Goal: Task Accomplishment & Management: Manage account settings

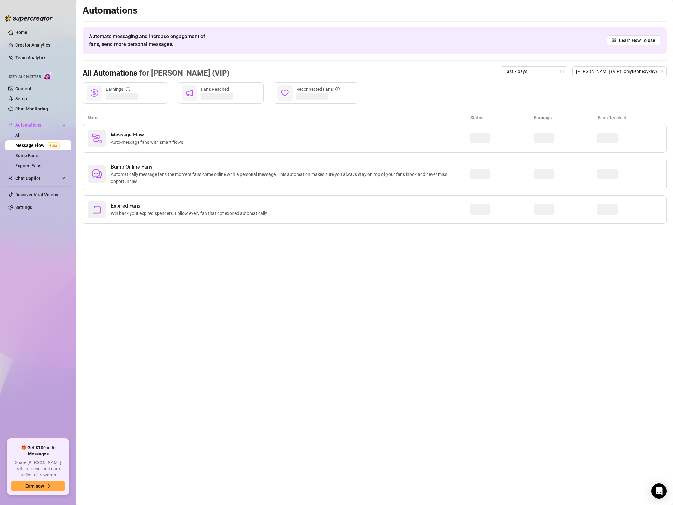
click at [164, 139] on span "Auto-message fans with smart flows." at bounding box center [149, 142] width 76 height 7
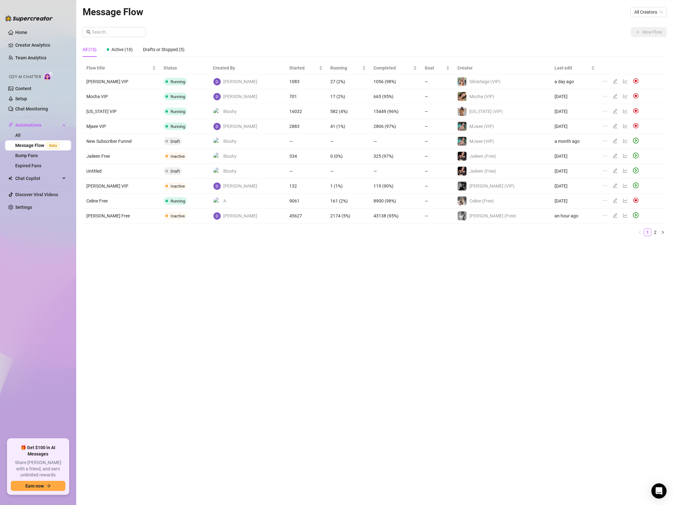
click at [633, 217] on div at bounding box center [637, 215] width 8 height 7
click at [633, 216] on icon "play-circle" at bounding box center [636, 215] width 6 height 6
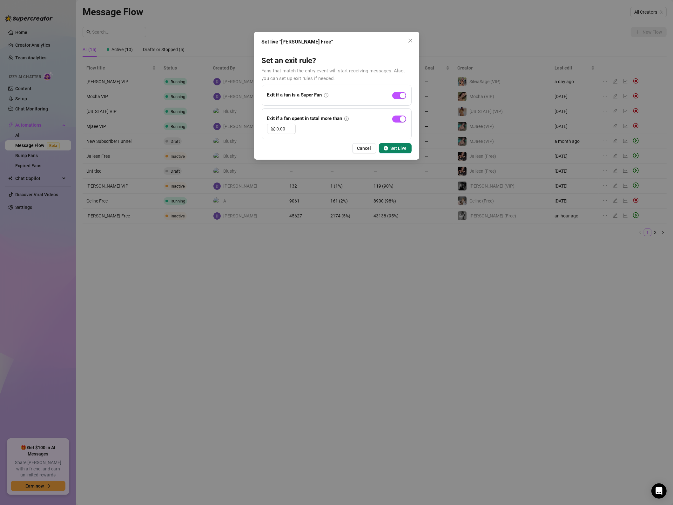
click at [396, 150] on span "Set Live" at bounding box center [398, 148] width 16 height 5
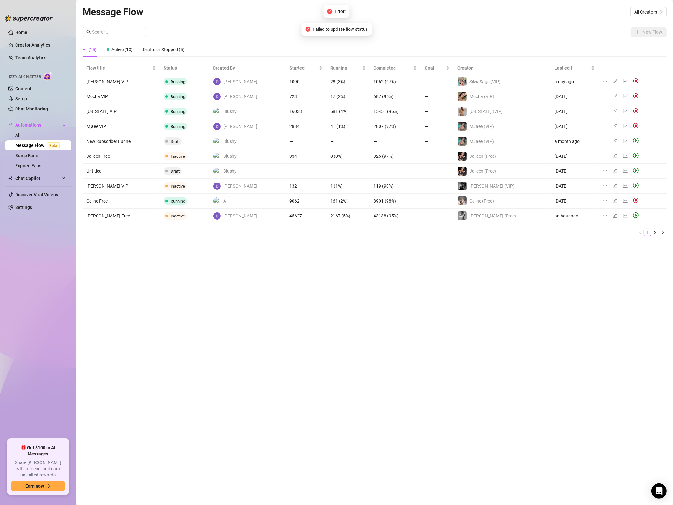
click at [633, 185] on icon "play-circle" at bounding box center [636, 186] width 6 height 6
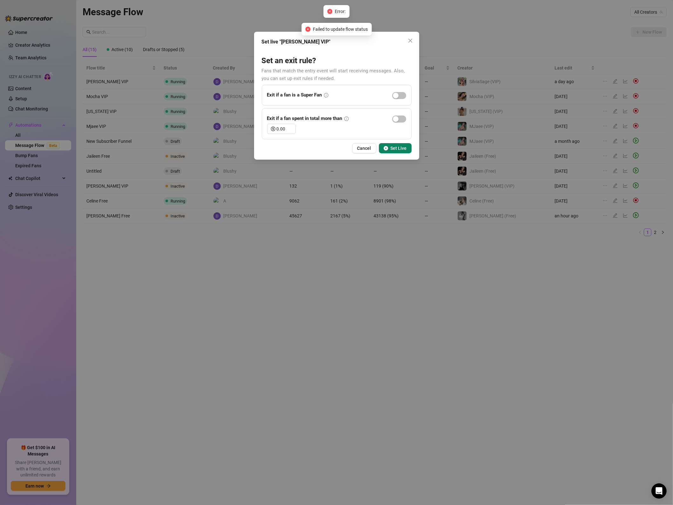
click at [384, 145] on button "Set Live" at bounding box center [395, 148] width 33 height 10
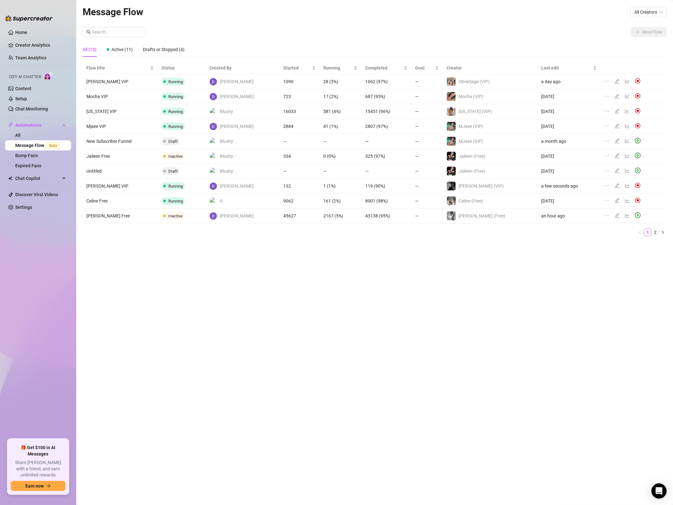
click at [637, 215] on icon "play-circle" at bounding box center [638, 215] width 2 height 3
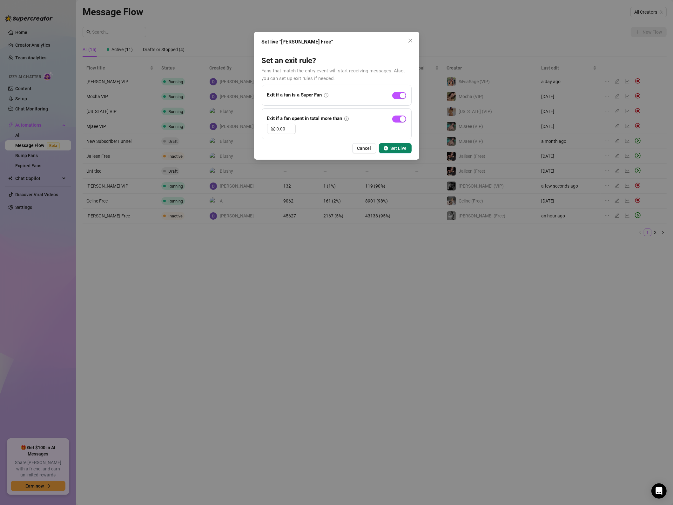
click at [398, 147] on span "Set Live" at bounding box center [398, 148] width 16 height 5
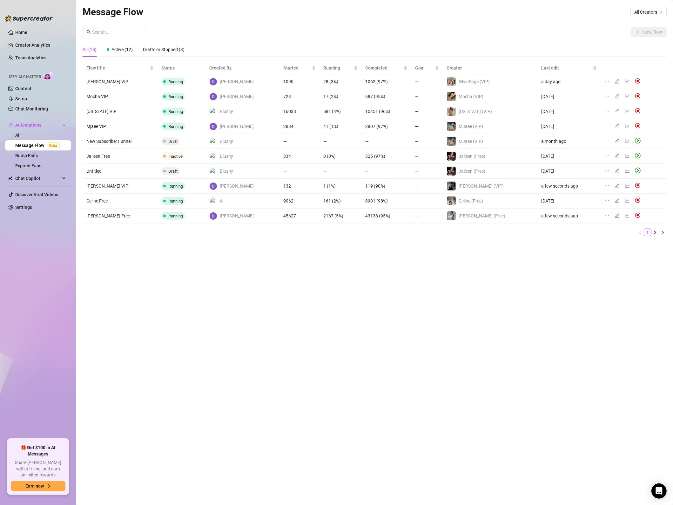
click at [180, 325] on div "Message Flow All Creators New Flow All (15) Active (12) Drafts or Stopped (3) F…" at bounding box center [375, 245] width 584 height 482
drag, startPoint x: 236, startPoint y: 333, endPoint x: 241, endPoint y: 297, distance: 36.5
click at [237, 333] on div "Message Flow All Creators New Flow All (15) Active (12) Drafts or Stopped (3) F…" at bounding box center [375, 245] width 584 height 482
click at [26, 47] on link "Creator Analytics" at bounding box center [40, 45] width 51 height 10
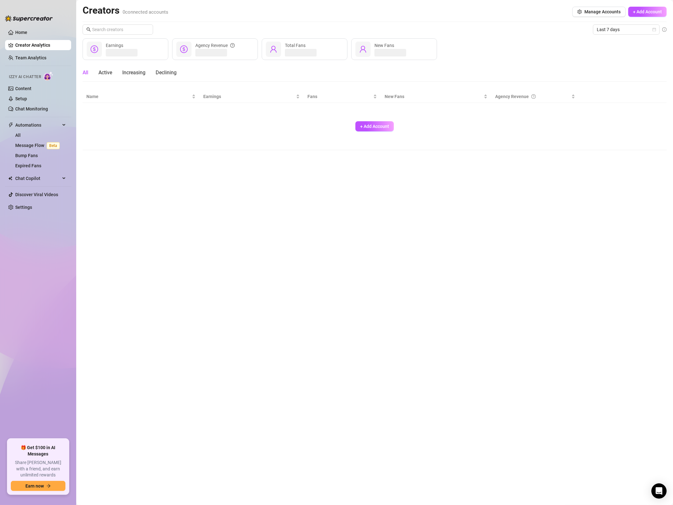
click at [33, 58] on link "Team Analytics" at bounding box center [30, 57] width 31 height 5
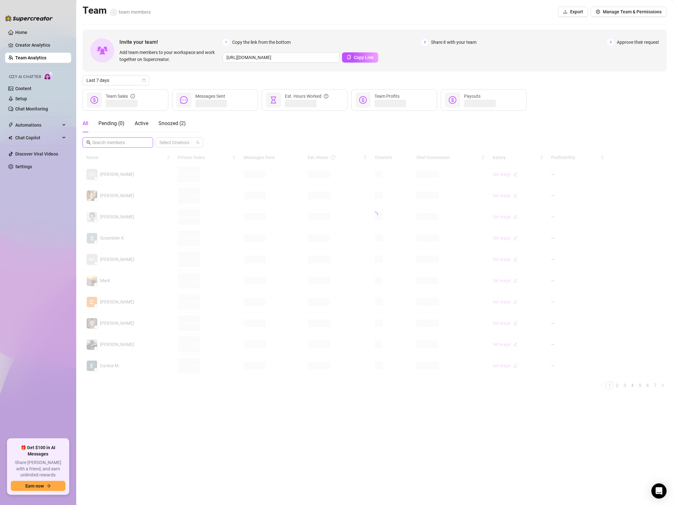
click at [135, 140] on input "text" at bounding box center [118, 142] width 52 height 7
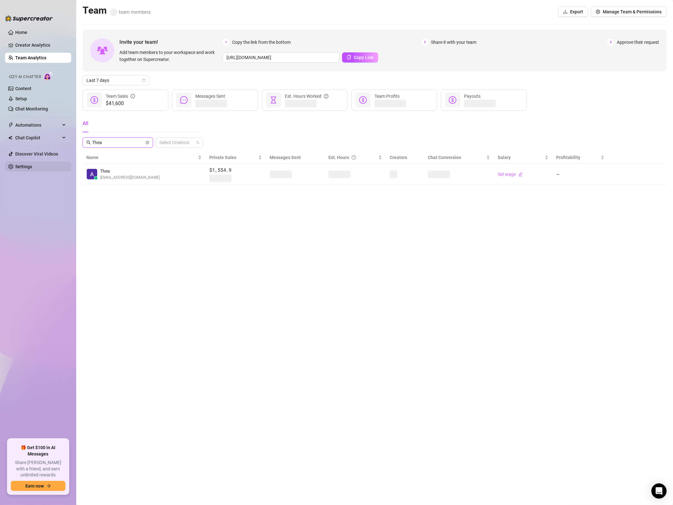
type input "Thea"
click at [26, 164] on link "Settings" at bounding box center [23, 166] width 17 height 5
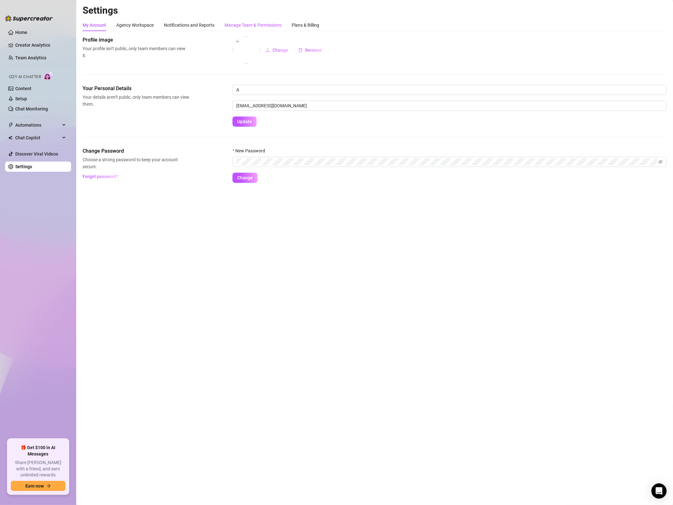
click at [267, 27] on div "Manage Team & Permissions" at bounding box center [252, 25] width 57 height 7
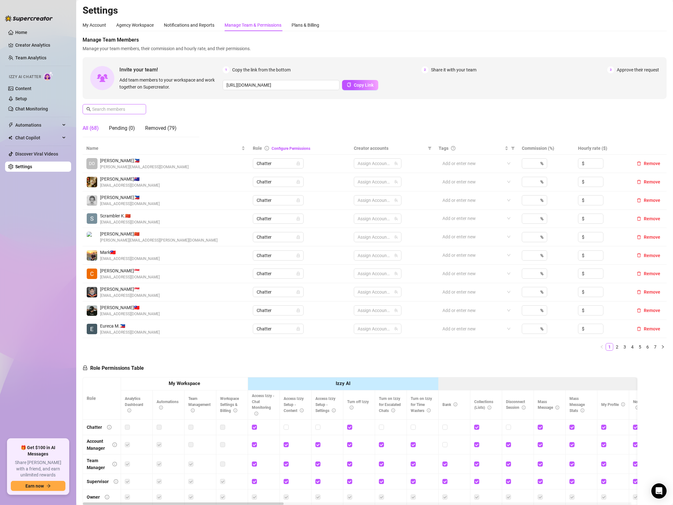
click at [138, 109] on span at bounding box center [114, 109] width 63 height 10
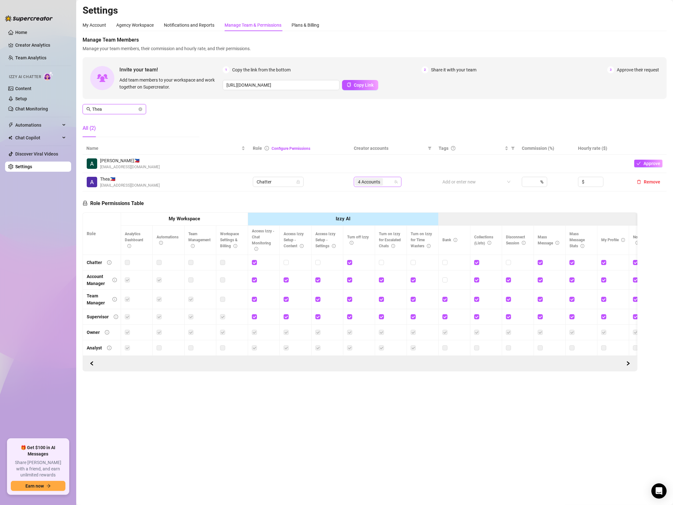
click at [380, 183] on span "4 Accounts" at bounding box center [369, 182] width 28 height 8
type input "Thea"
click at [365, 229] on span "Select tree node" at bounding box center [366, 231] width 5 height 5
click at [367, 241] on span "Select tree node" at bounding box center [366, 239] width 5 height 5
click at [366, 214] on span "Select tree node" at bounding box center [366, 213] width 5 height 5
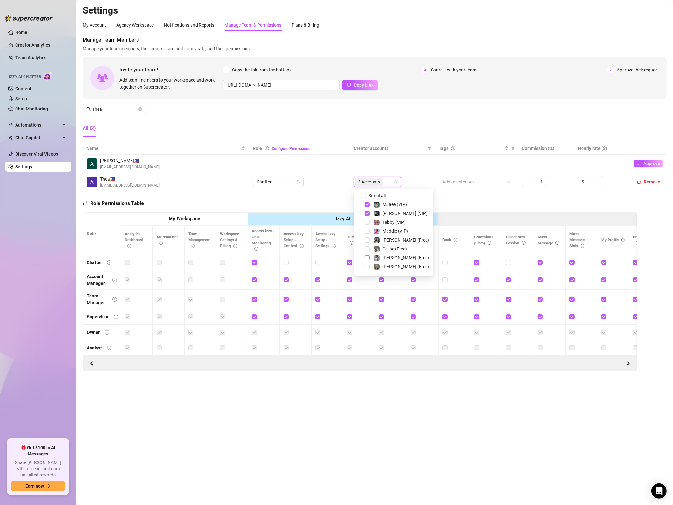
click at [366, 258] on span "Select tree node" at bounding box center [366, 257] width 5 height 5
click at [216, 204] on div "Role Permissions Table Role My Workspace Izzy AI OnlyFans Side Menu OnlyFans Ch…" at bounding box center [360, 281] width 555 height 180
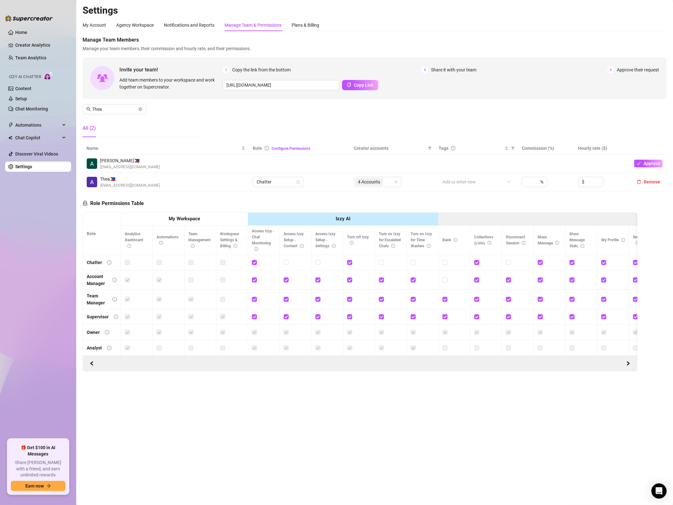
drag, startPoint x: 379, startPoint y: 426, endPoint x: 337, endPoint y: 227, distance: 203.6
click at [379, 420] on main "Settings My Account Agency Workspace Notifications and Reports Manage Team & Pe…" at bounding box center [374, 252] width 596 height 505
click at [141, 110] on icon "close-circle" at bounding box center [140, 109] width 4 height 4
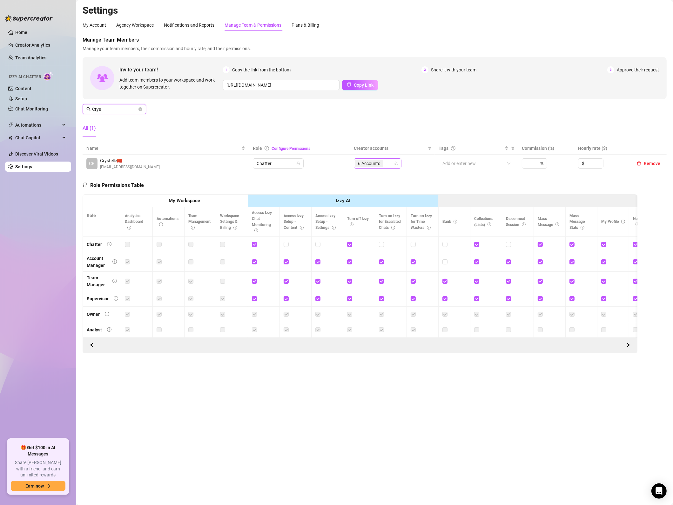
click at [387, 167] on div "6 Accounts" at bounding box center [374, 163] width 38 height 9
type input "Crys"
click at [361, 175] on input "Select all" at bounding box center [363, 177] width 5 height 5
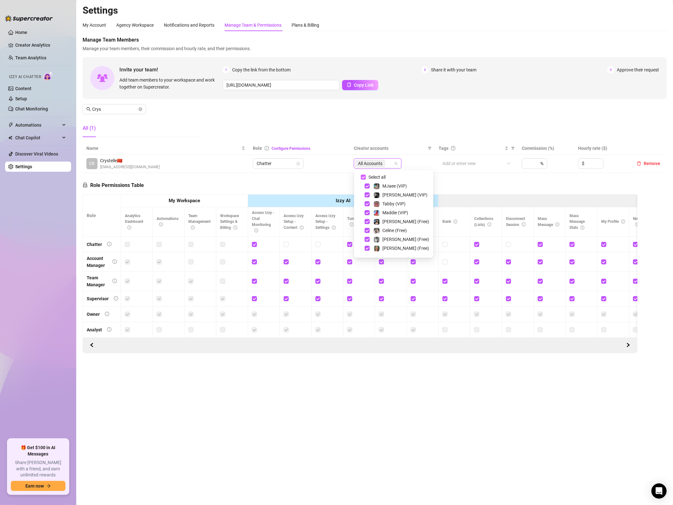
click at [361, 175] on input "Select all" at bounding box center [363, 177] width 5 height 5
checkbox input "false"
click at [368, 209] on span "Select tree node" at bounding box center [366, 210] width 5 height 5
click at [368, 235] on span "Select tree node" at bounding box center [366, 236] width 5 height 5
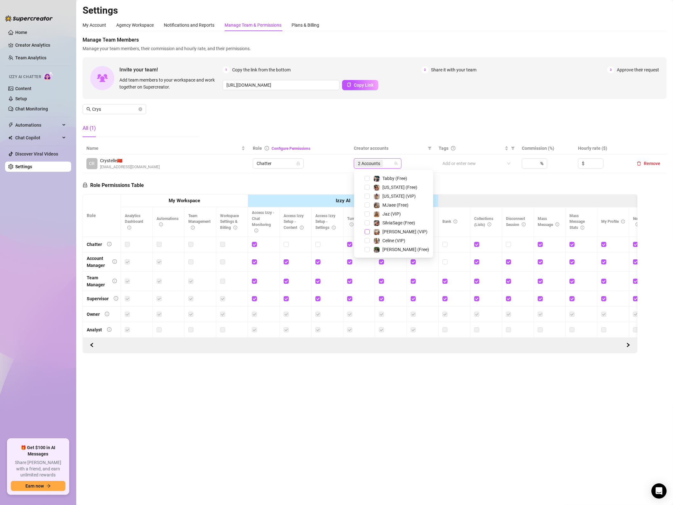
scroll to position [123, 0]
click at [367, 194] on span "Select tree node" at bounding box center [366, 196] width 5 height 5
click at [365, 185] on span "Select tree node" at bounding box center [366, 185] width 5 height 5
click at [406, 393] on main "Settings My Account Agency Workspace Notifications and Reports Manage Team & Pe…" at bounding box center [374, 252] width 596 height 505
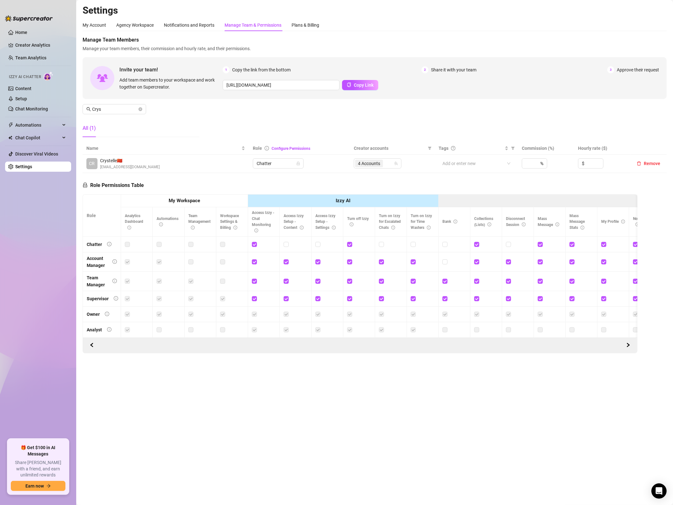
click at [387, 450] on main "Settings My Account Agency Workspace Notifications and Reports Manage Team & Pe…" at bounding box center [374, 252] width 596 height 505
click at [345, 460] on main "Settings My Account Agency Workspace Notifications and Reports Manage Team & Pe…" at bounding box center [374, 252] width 596 height 505
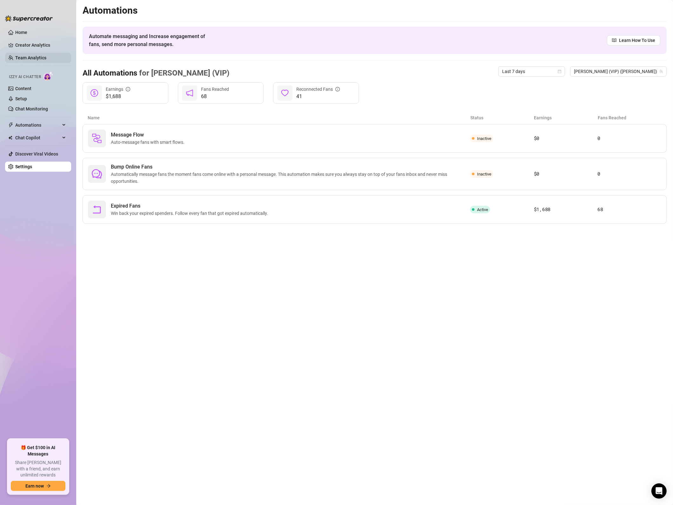
click at [25, 58] on link "Team Analytics" at bounding box center [30, 57] width 31 height 5
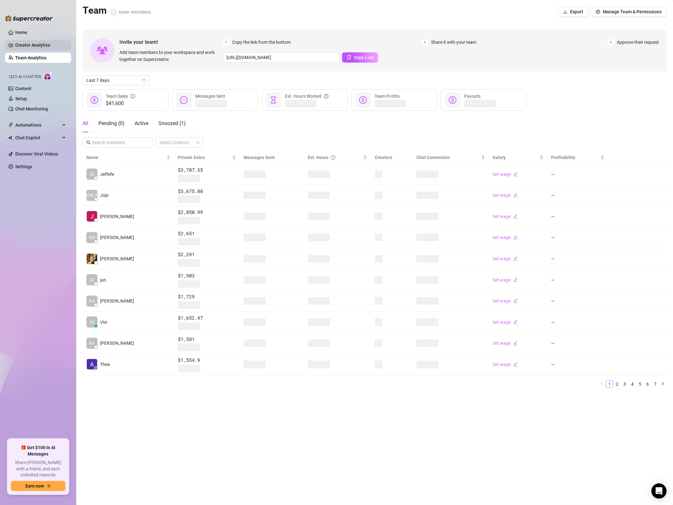
click at [31, 49] on link "Creator Analytics" at bounding box center [40, 45] width 51 height 10
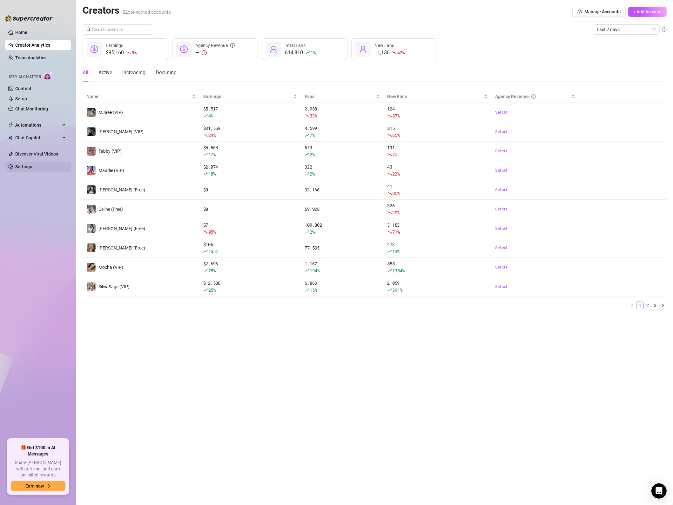
click at [29, 169] on link "Settings" at bounding box center [23, 166] width 17 height 5
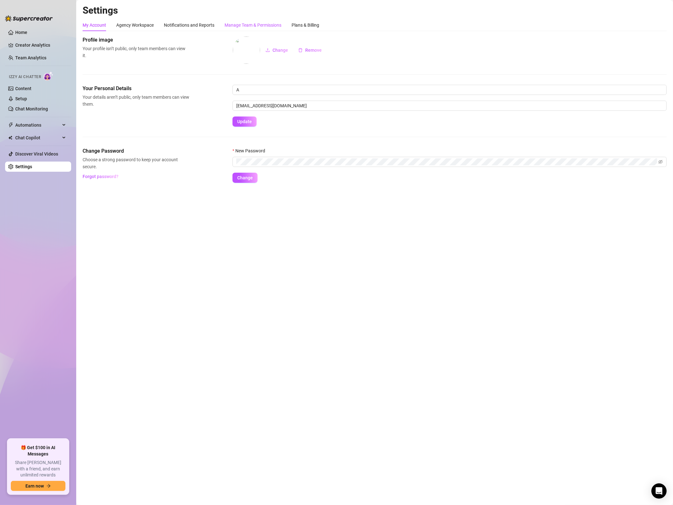
click at [259, 24] on div "Manage Team & Permissions" at bounding box center [252, 25] width 57 height 7
click at [250, 22] on div "Manage Team & Permissions" at bounding box center [252, 25] width 57 height 7
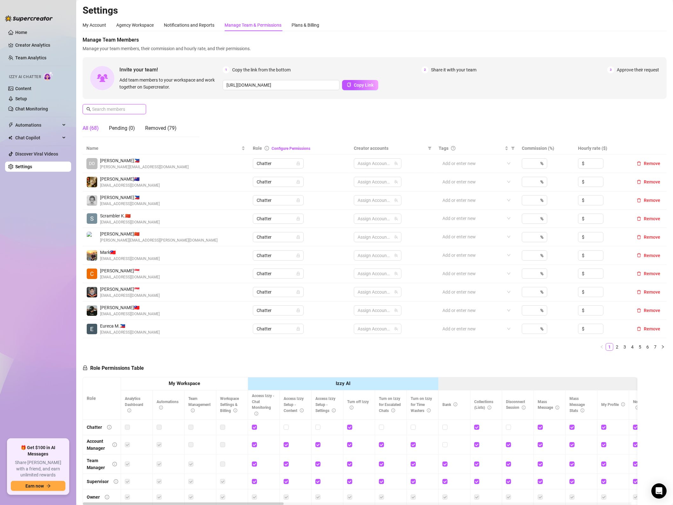
click at [135, 112] on input "text" at bounding box center [114, 109] width 45 height 7
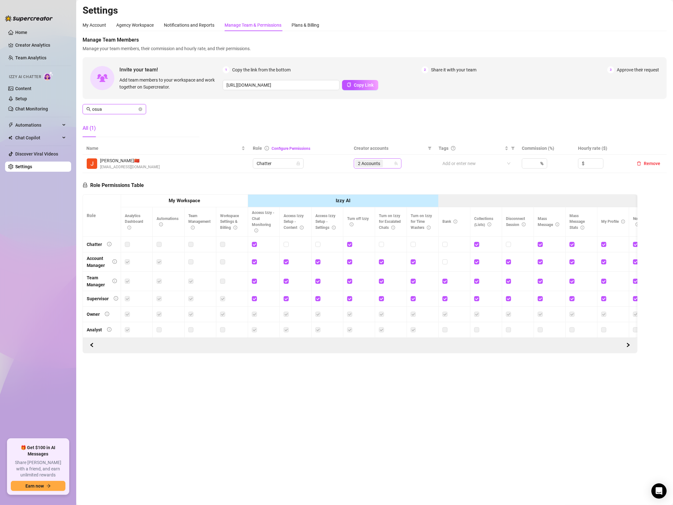
click at [379, 163] on span "2 Accounts" at bounding box center [369, 163] width 22 height 7
type input "osua"
click at [366, 240] on span "Select tree node" at bounding box center [366, 240] width 5 height 5
click at [366, 224] on span "Select tree node" at bounding box center [366, 222] width 5 height 5
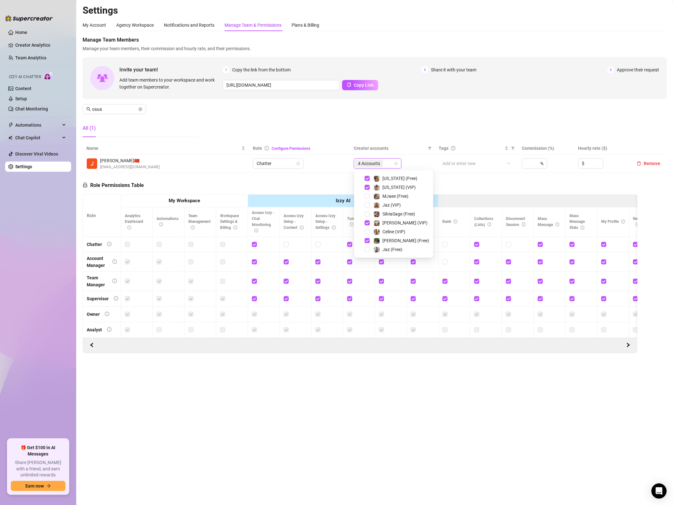
click at [297, 451] on main "Settings My Account Agency Workspace Notifications and Reports Manage Team & Pe…" at bounding box center [374, 252] width 596 height 505
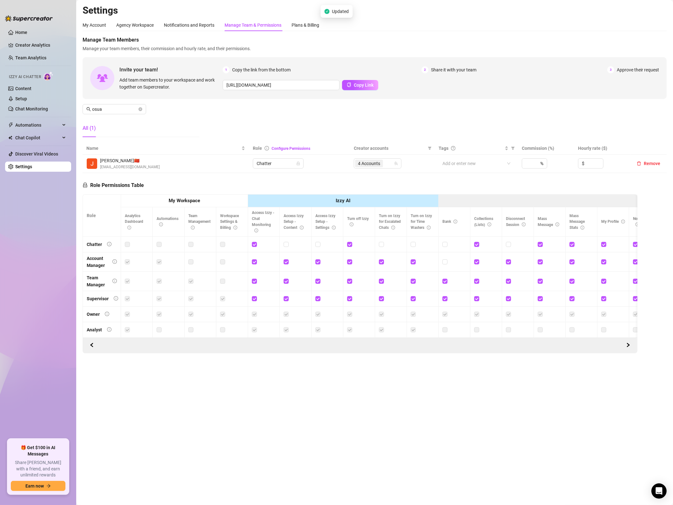
click at [258, 118] on div "Manage Team Members Manage your team members, their commission and hourly rate,…" at bounding box center [375, 89] width 584 height 106
click at [143, 444] on main "Settings My Account Agency Workspace Notifications and Reports Manage Team & Pe…" at bounding box center [374, 252] width 596 height 505
drag, startPoint x: 199, startPoint y: 443, endPoint x: 282, endPoint y: 412, distance: 88.3
click at [200, 443] on main "Settings My Account Agency Workspace Notifications and Reports Manage Team & Pe…" at bounding box center [374, 252] width 596 height 505
click at [52, 222] on ul "Home Creator Analytics Team Analytics Izzy AI Chatter Content Setup Chat Monito…" at bounding box center [38, 231] width 66 height 412
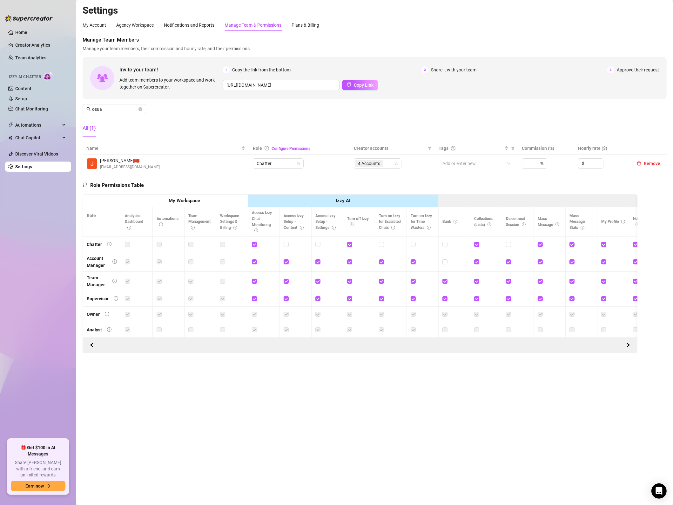
click at [509, 422] on main "Settings My Account Agency Workspace Notifications and Reports Manage Team & Pe…" at bounding box center [374, 252] width 596 height 505
click at [361, 416] on main "Settings My Account Agency Workspace Notifications and Reports Manage Team & Pe…" at bounding box center [374, 252] width 596 height 505
click at [375, 166] on span "4 Accounts" at bounding box center [369, 163] width 22 height 7
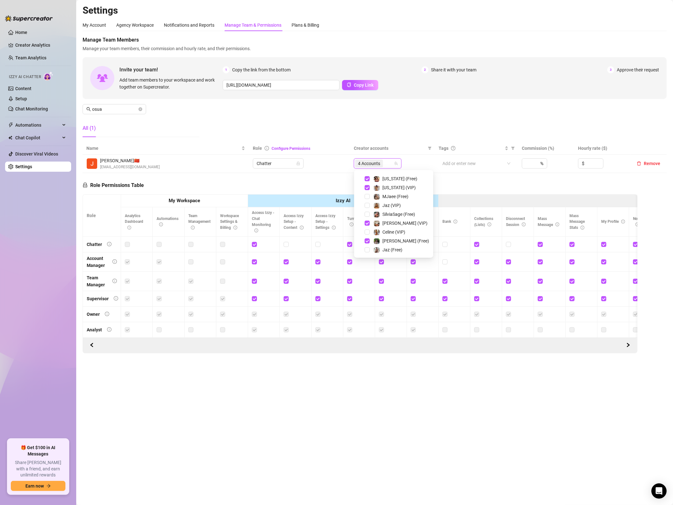
click at [364, 223] on div "[PERSON_NAME] (VIP)" at bounding box center [394, 223] width 76 height 8
click at [366, 224] on span "Select tree node" at bounding box center [366, 223] width 5 height 5
click at [366, 240] on span "Select tree node" at bounding box center [366, 240] width 5 height 5
click at [140, 109] on icon "close-circle" at bounding box center [140, 109] width 4 height 4
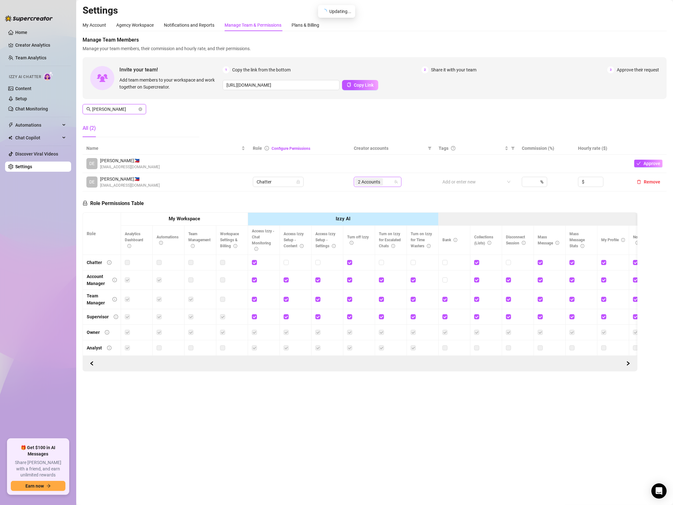
click at [380, 187] on div "2 Accounts" at bounding box center [378, 182] width 48 height 10
type input "[PERSON_NAME]"
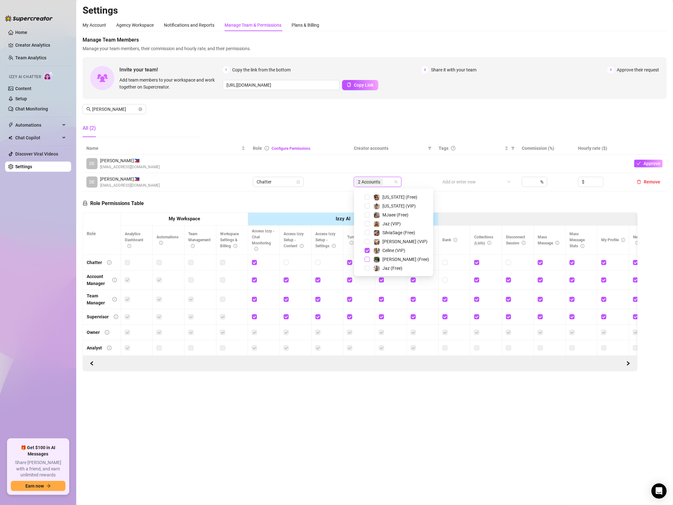
click at [367, 259] on span "Select tree node" at bounding box center [366, 259] width 5 height 5
click at [366, 241] on span "Select tree node" at bounding box center [366, 241] width 5 height 5
click at [236, 197] on div "Role Permissions Table Role My Workspace Izzy AI OnlyFans Side Menu OnlyFans Ch…" at bounding box center [360, 281] width 555 height 180
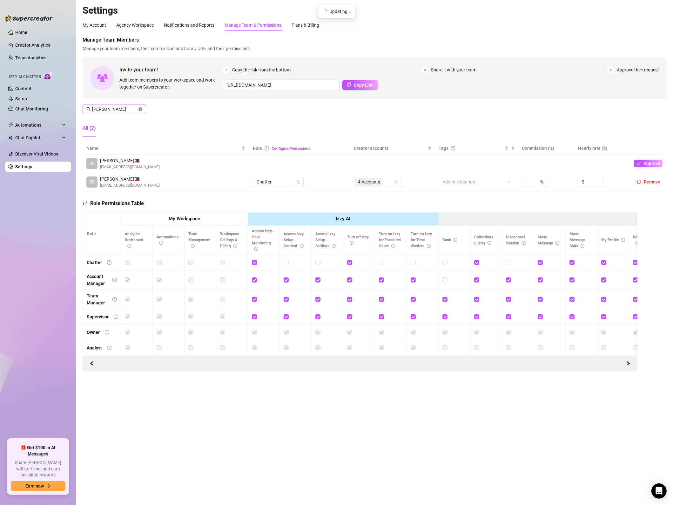
click at [139, 108] on icon "close-circle" at bounding box center [140, 109] width 4 height 4
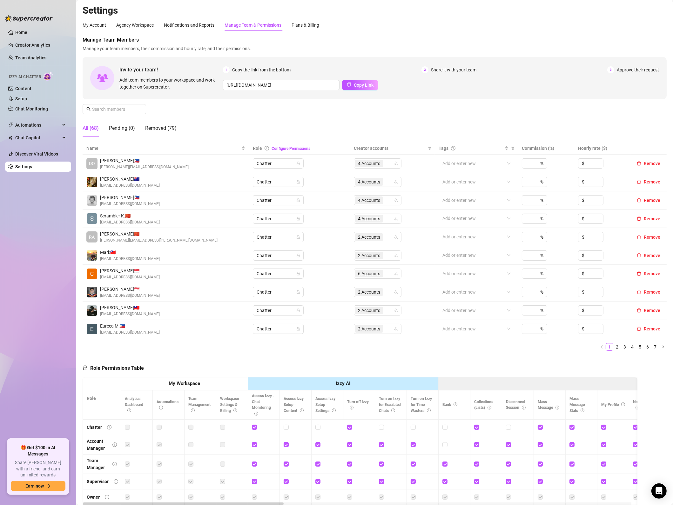
drag, startPoint x: 355, startPoint y: 349, endPoint x: 360, endPoint y: 349, distance: 5.4
click at [355, 349] on ul "1 2 3 4 5 6 7" at bounding box center [375, 347] width 584 height 8
